Goal: Contribute content

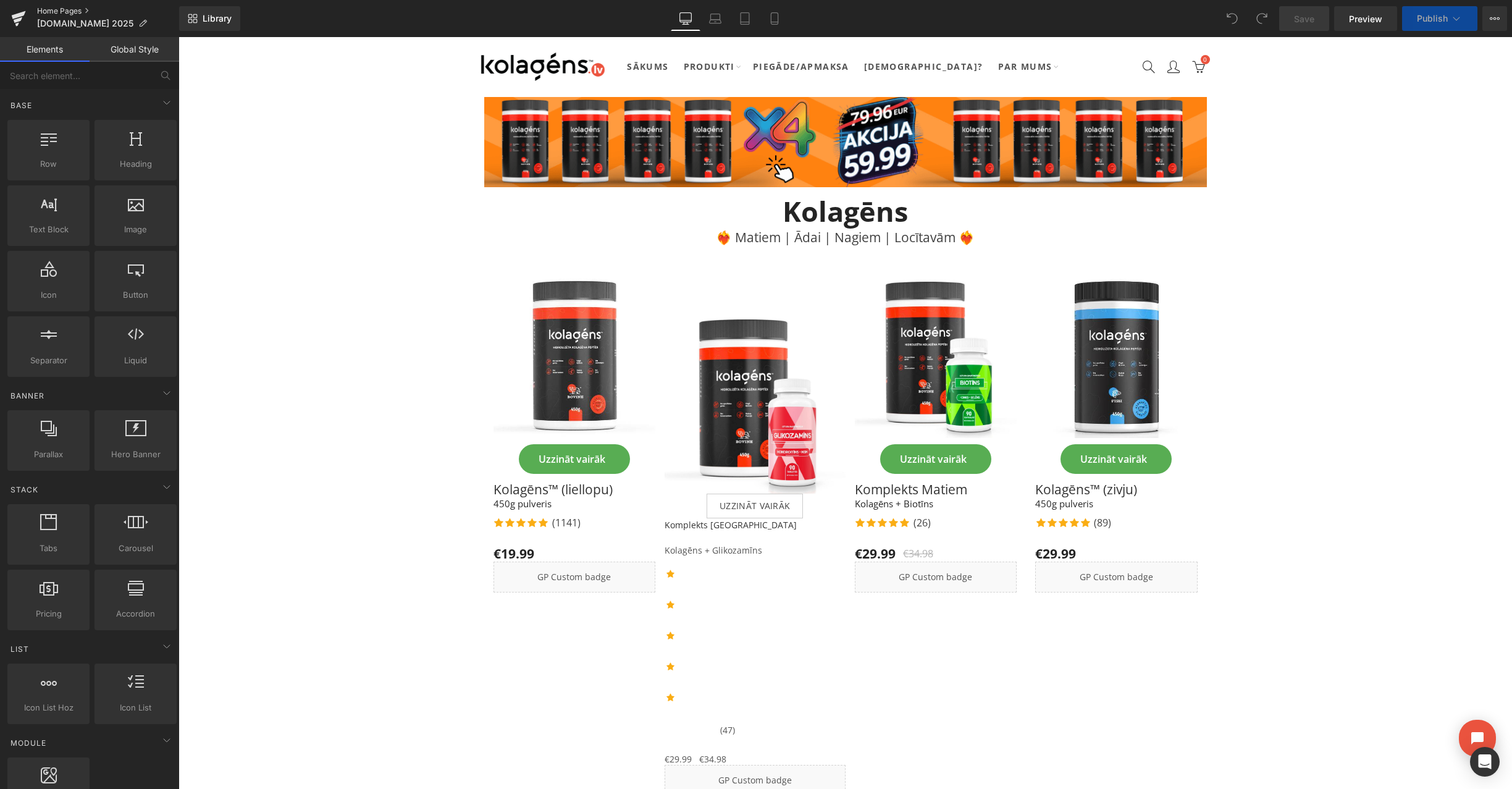
click at [64, 8] on link "Home Pages" at bounding box center [108, 11] width 142 height 10
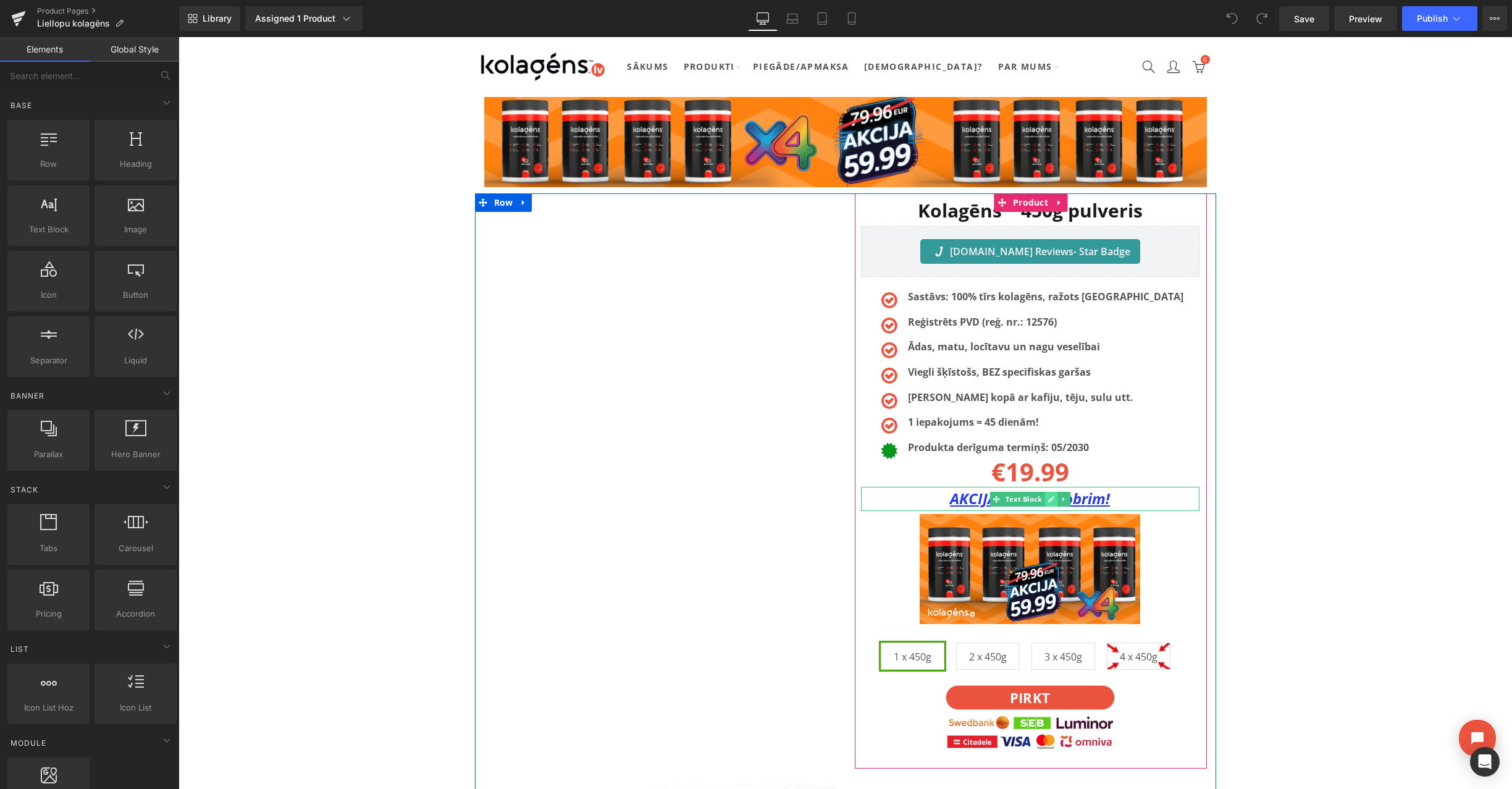
click at [1050, 502] on icon at bounding box center [1051, 499] width 7 height 8
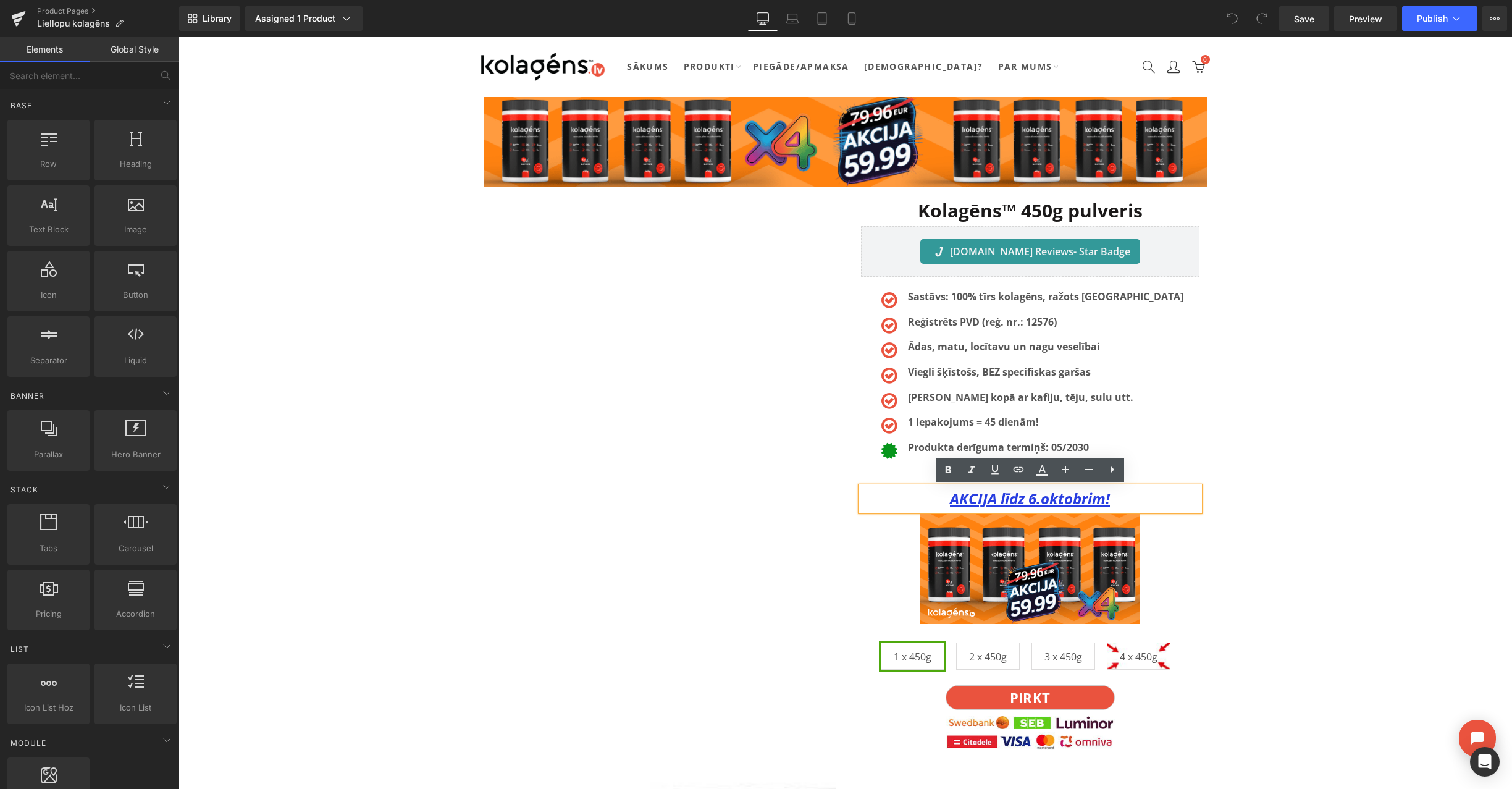
click at [1035, 500] on u "AKCIJA līdz 6.oktobrim!" at bounding box center [1030, 498] width 160 height 20
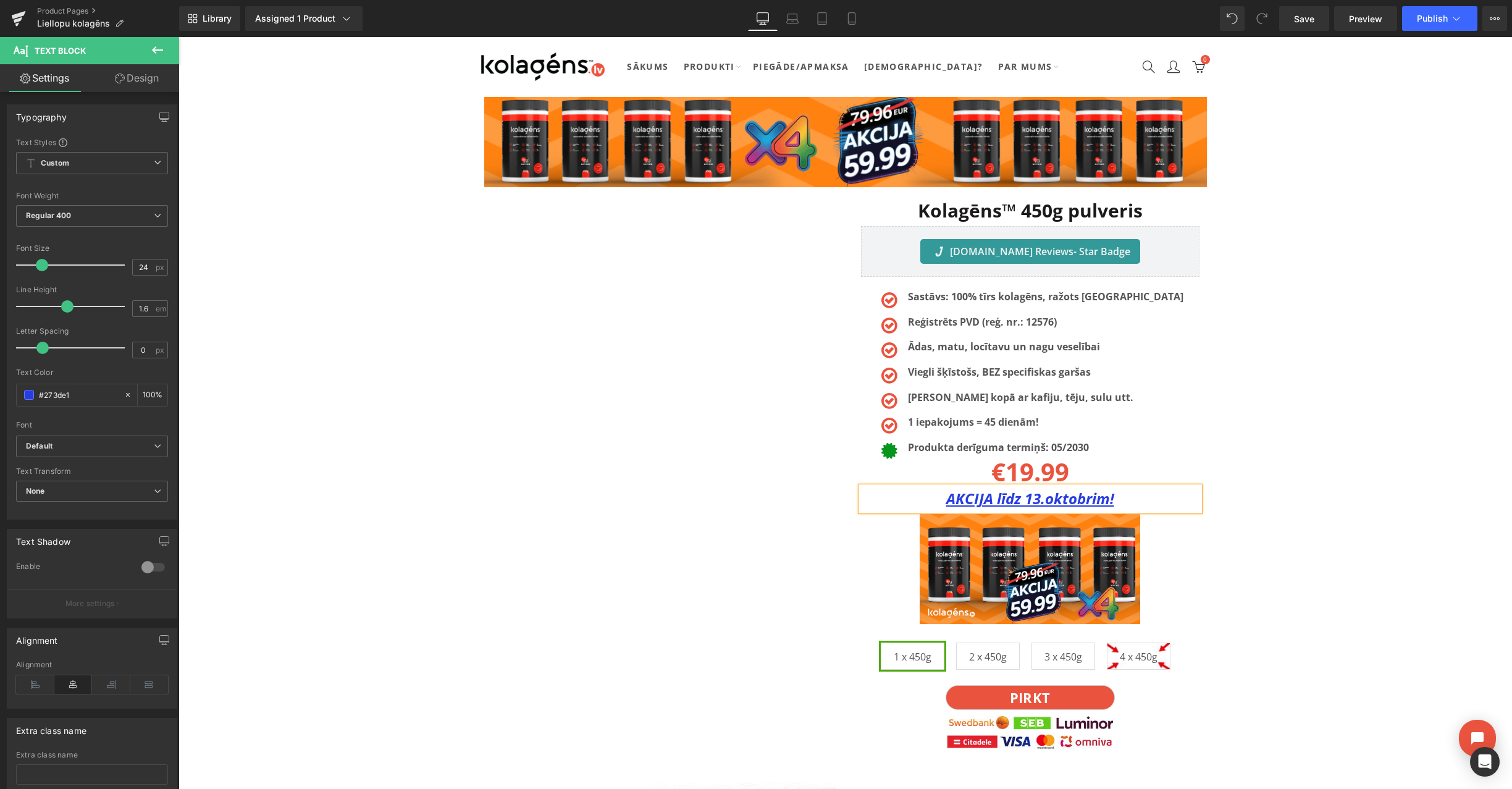
drag, startPoint x: 1375, startPoint y: 288, endPoint x: 1345, endPoint y: 182, distance: 110.2
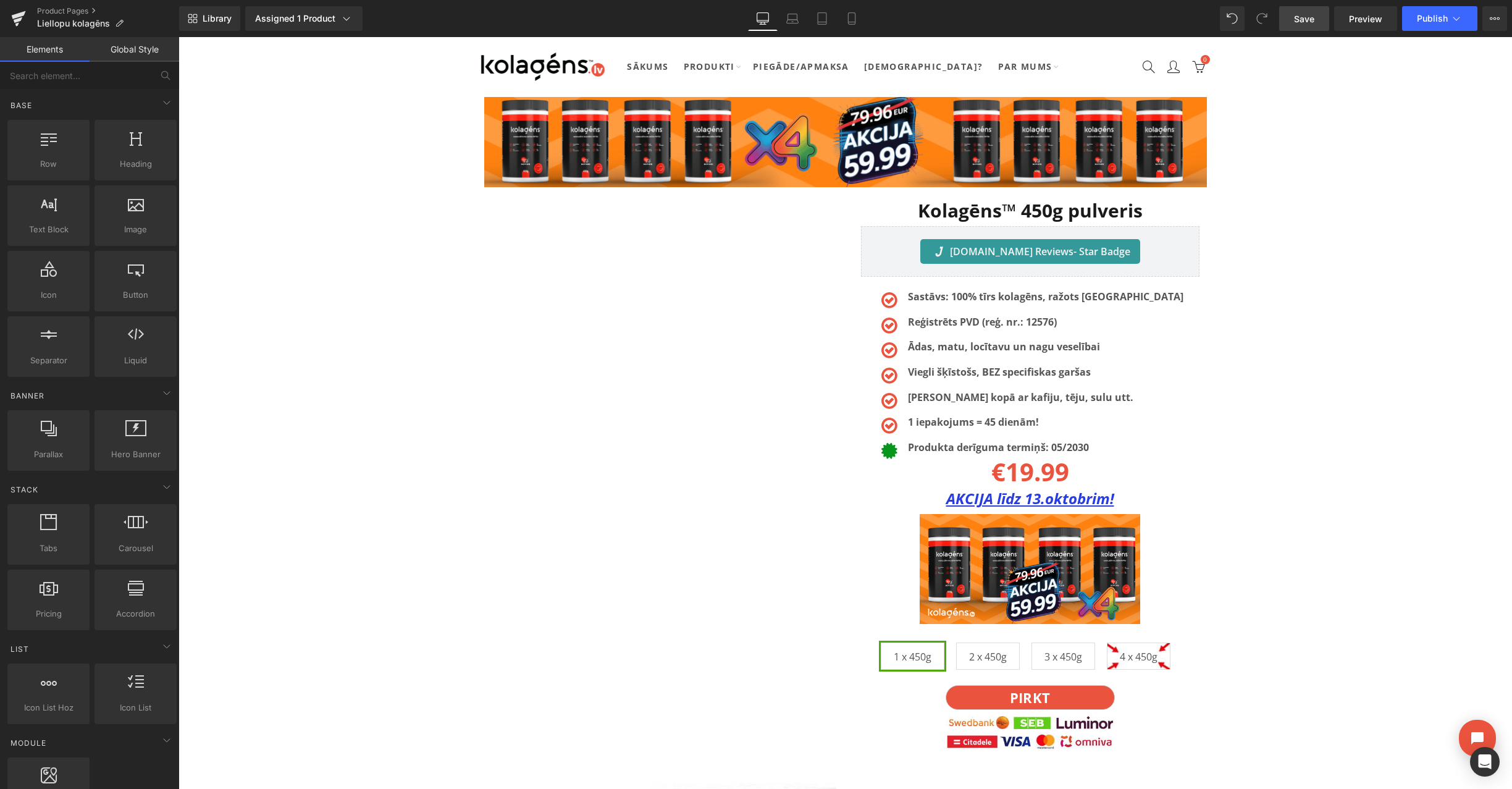
click at [1295, 25] on link "Save" at bounding box center [1304, 18] width 50 height 25
click at [1428, 23] on span "Publish" at bounding box center [1433, 18] width 31 height 10
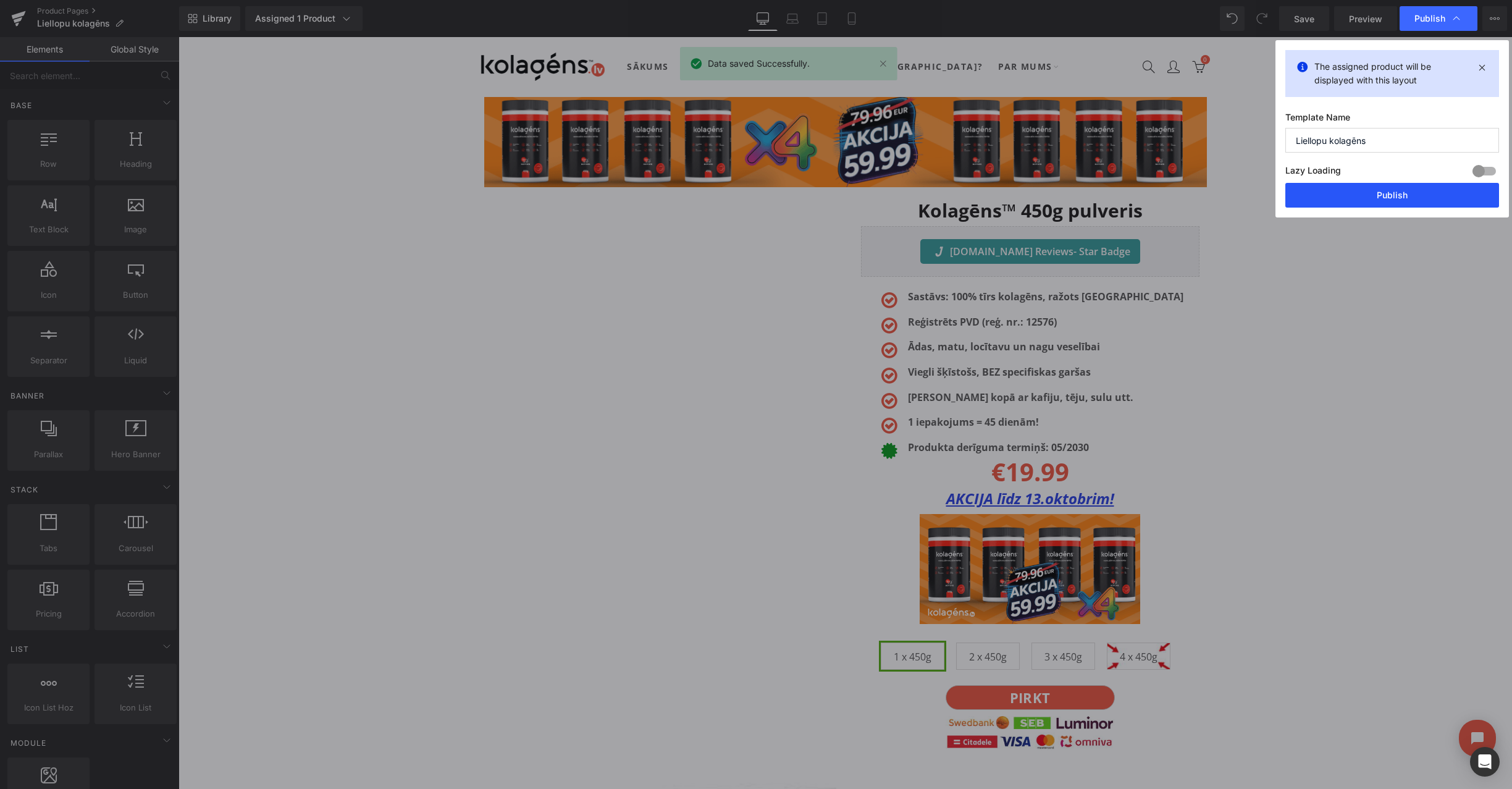
click at [1359, 200] on button "Publish" at bounding box center [1392, 195] width 214 height 25
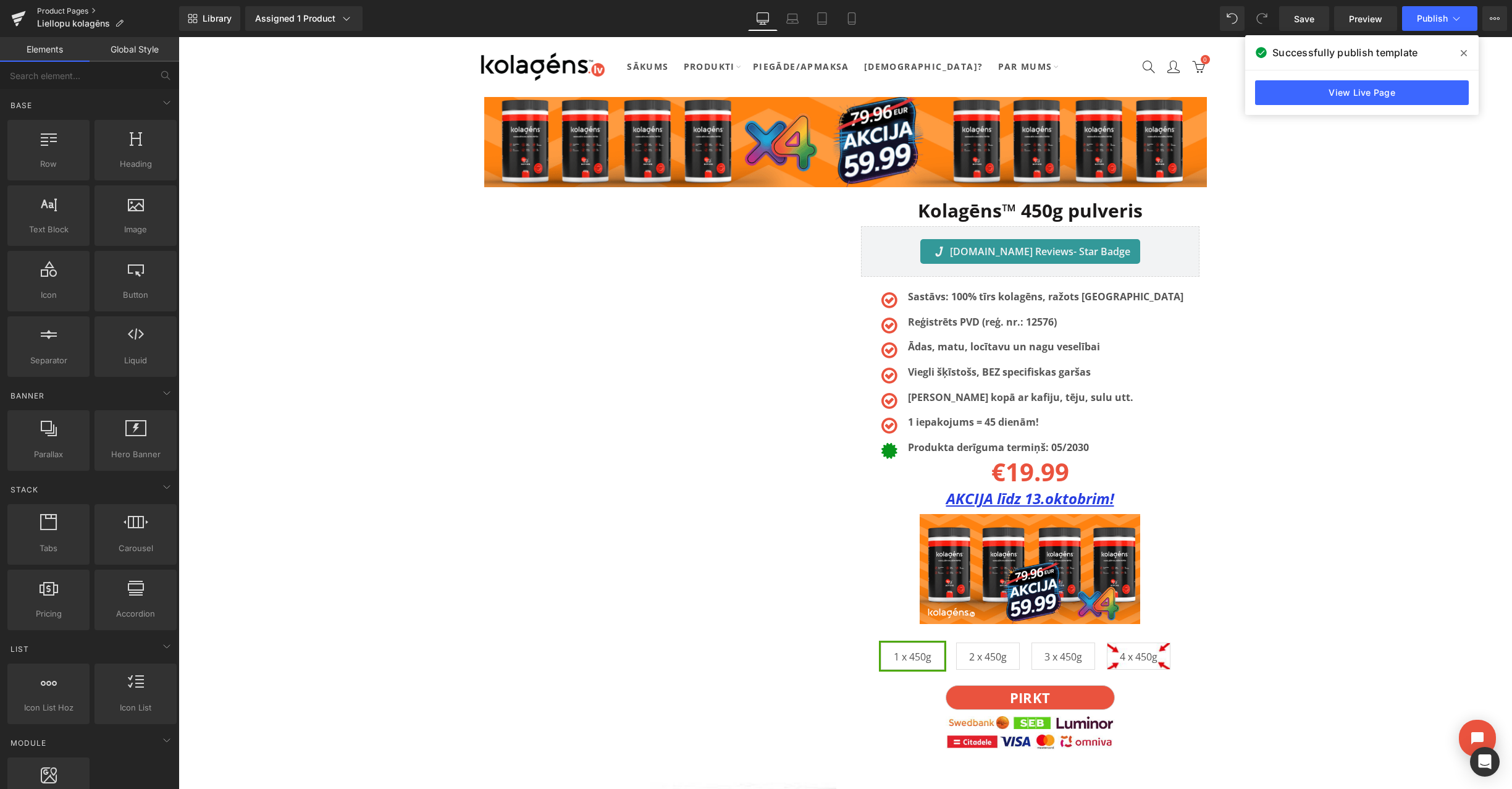
click at [53, 10] on link "Product Pages" at bounding box center [108, 11] width 142 height 10
